Goal: Find contact information: Find contact information

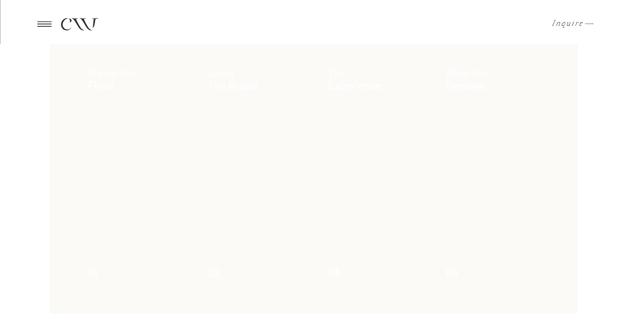
scroll to position [544, 0]
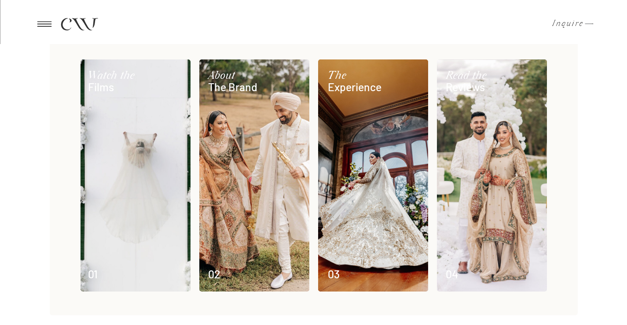
click at [228, 87] on h3 "The Brand" at bounding box center [251, 81] width 87 height 22
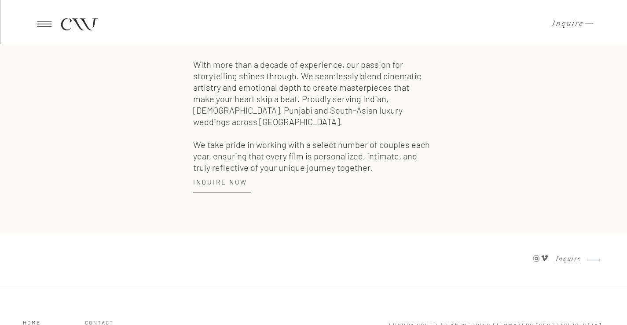
scroll to position [1260, 0]
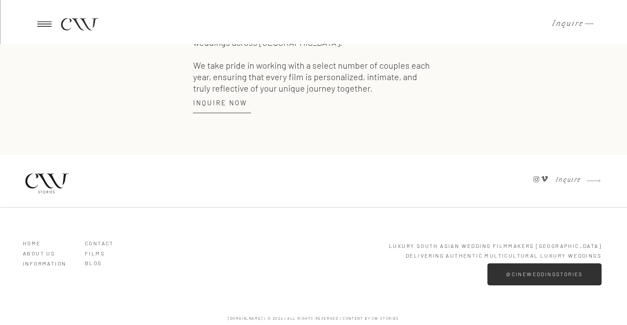
click at [221, 99] on h2 "Inquire Now" at bounding box center [225, 104] width 64 height 11
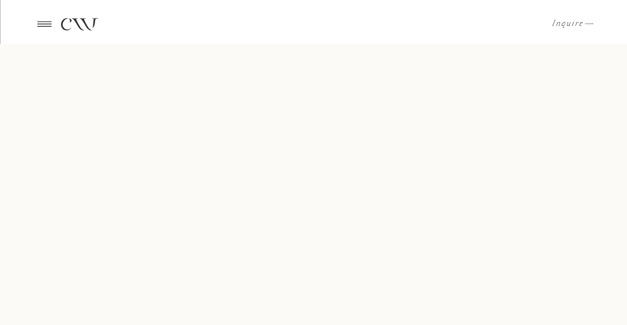
scroll to position [405, 0]
